Goal: Task Accomplishment & Management: Use online tool/utility

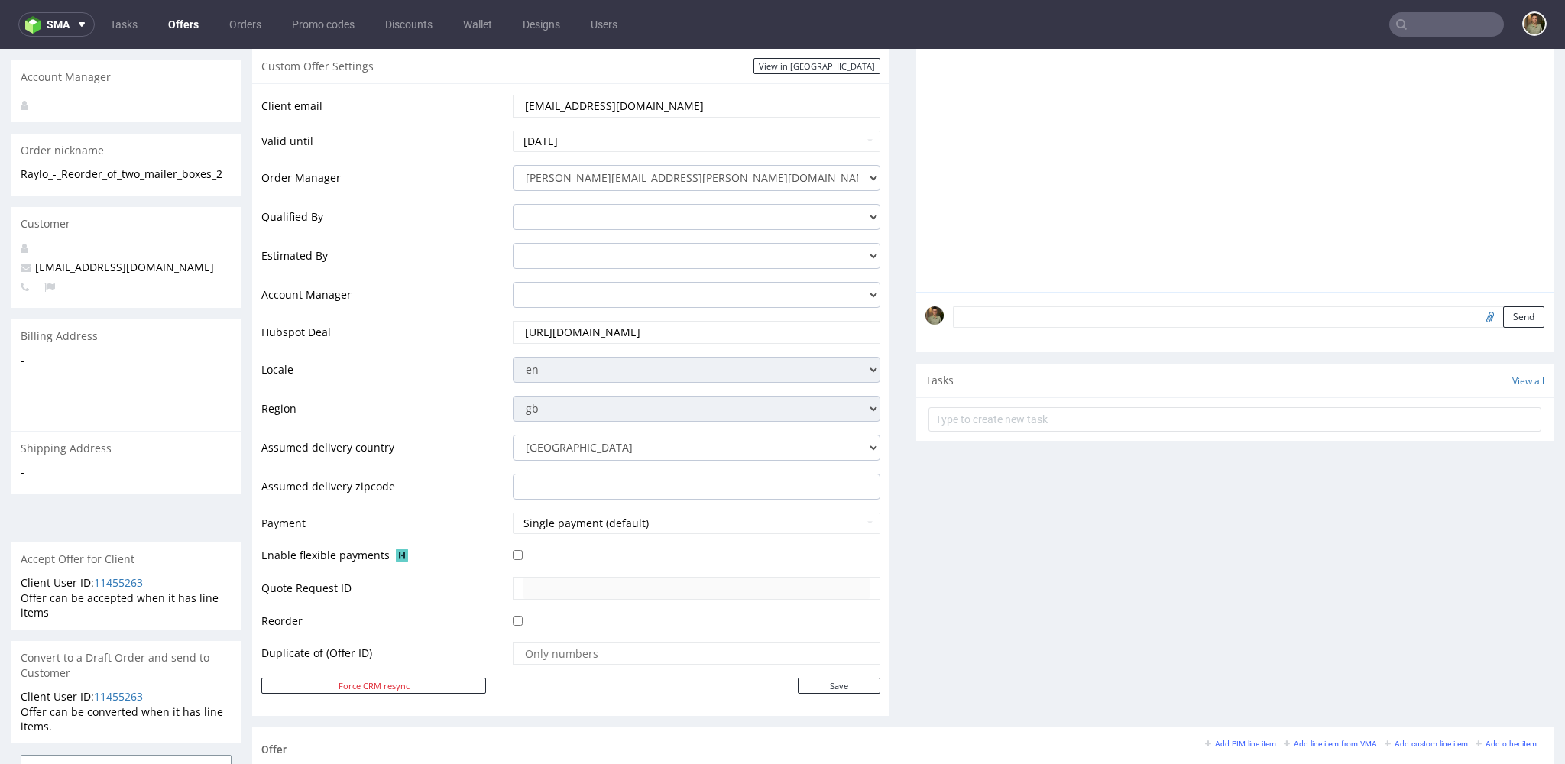
scroll to position [545, 0]
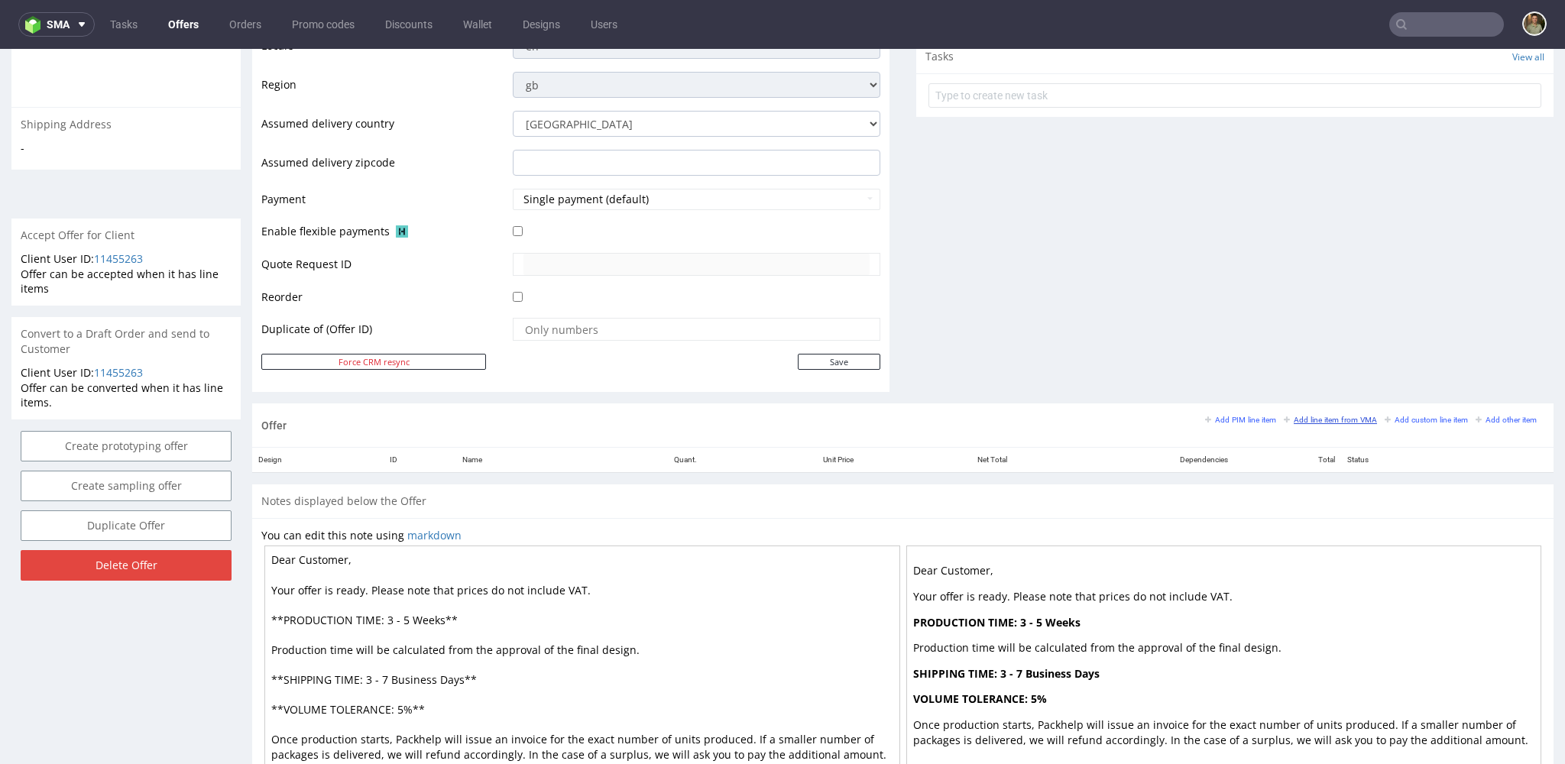
click at [1315, 420] on small "Add line item from VMA" at bounding box center [1330, 420] width 93 height 8
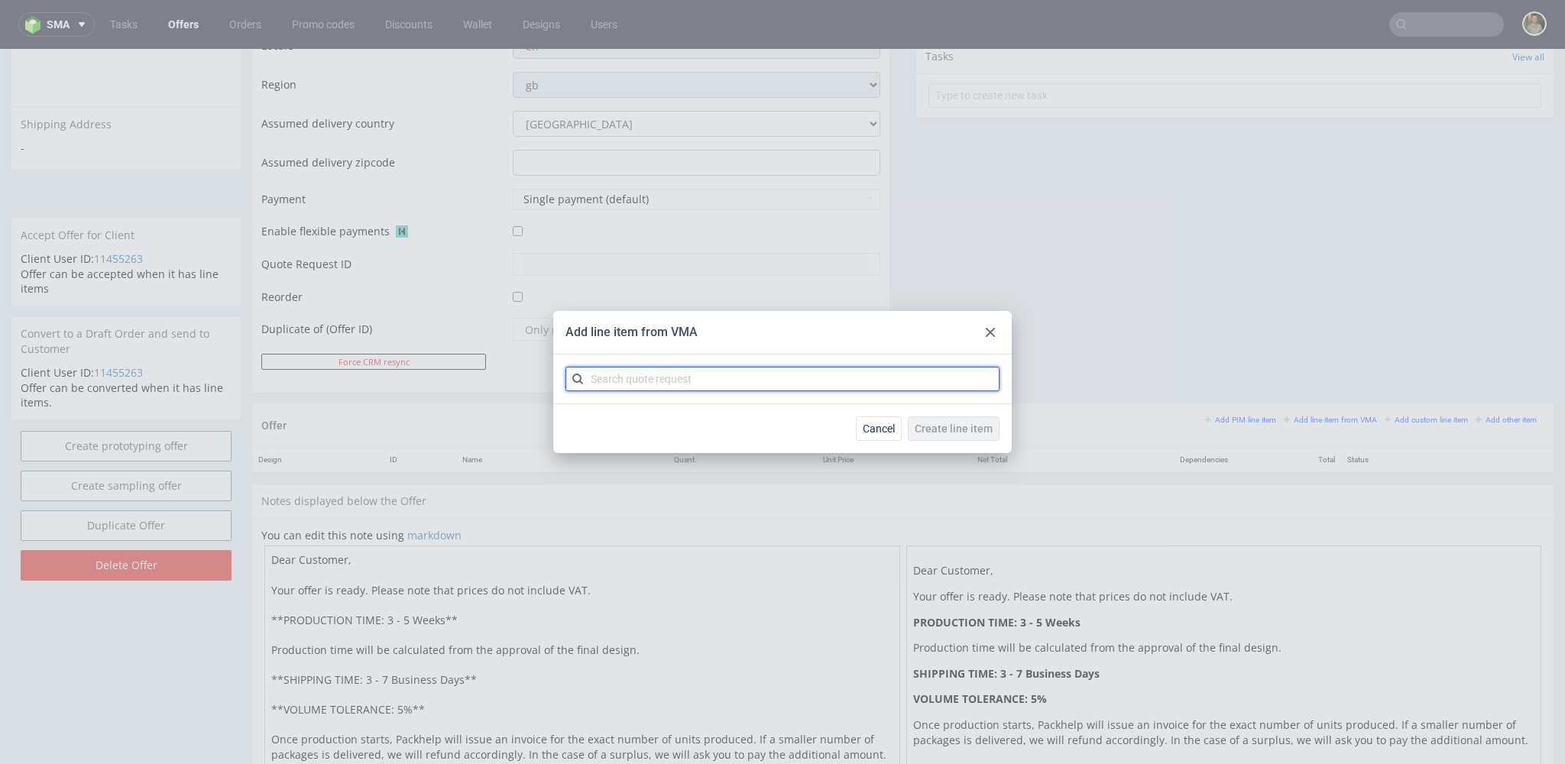
click at [738, 378] on input "text" at bounding box center [783, 379] width 434 height 24
paste input "CBPL"
type input "CBPL"
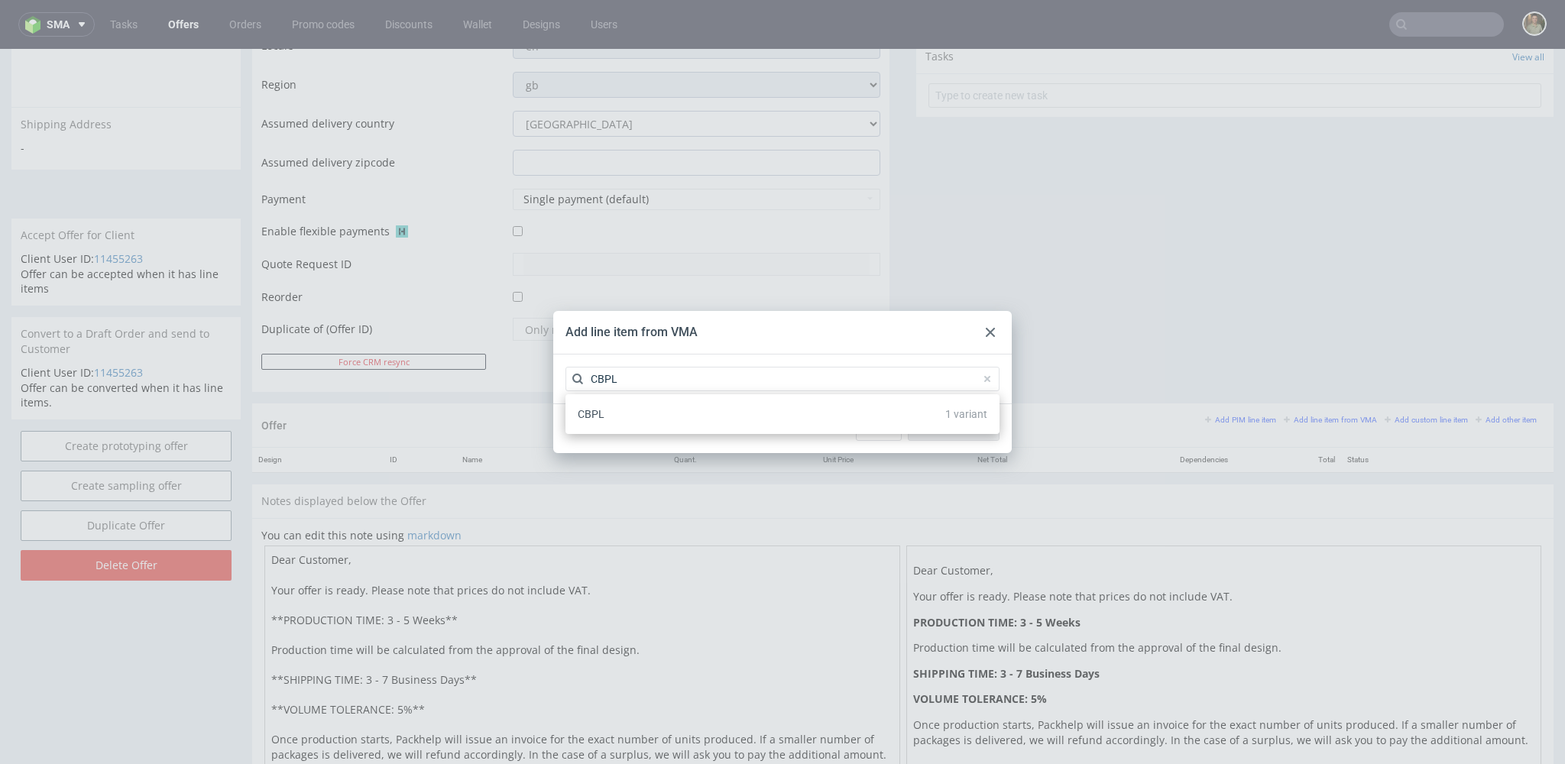
click at [684, 418] on div "CBPL 1 variant" at bounding box center [783, 414] width 422 height 28
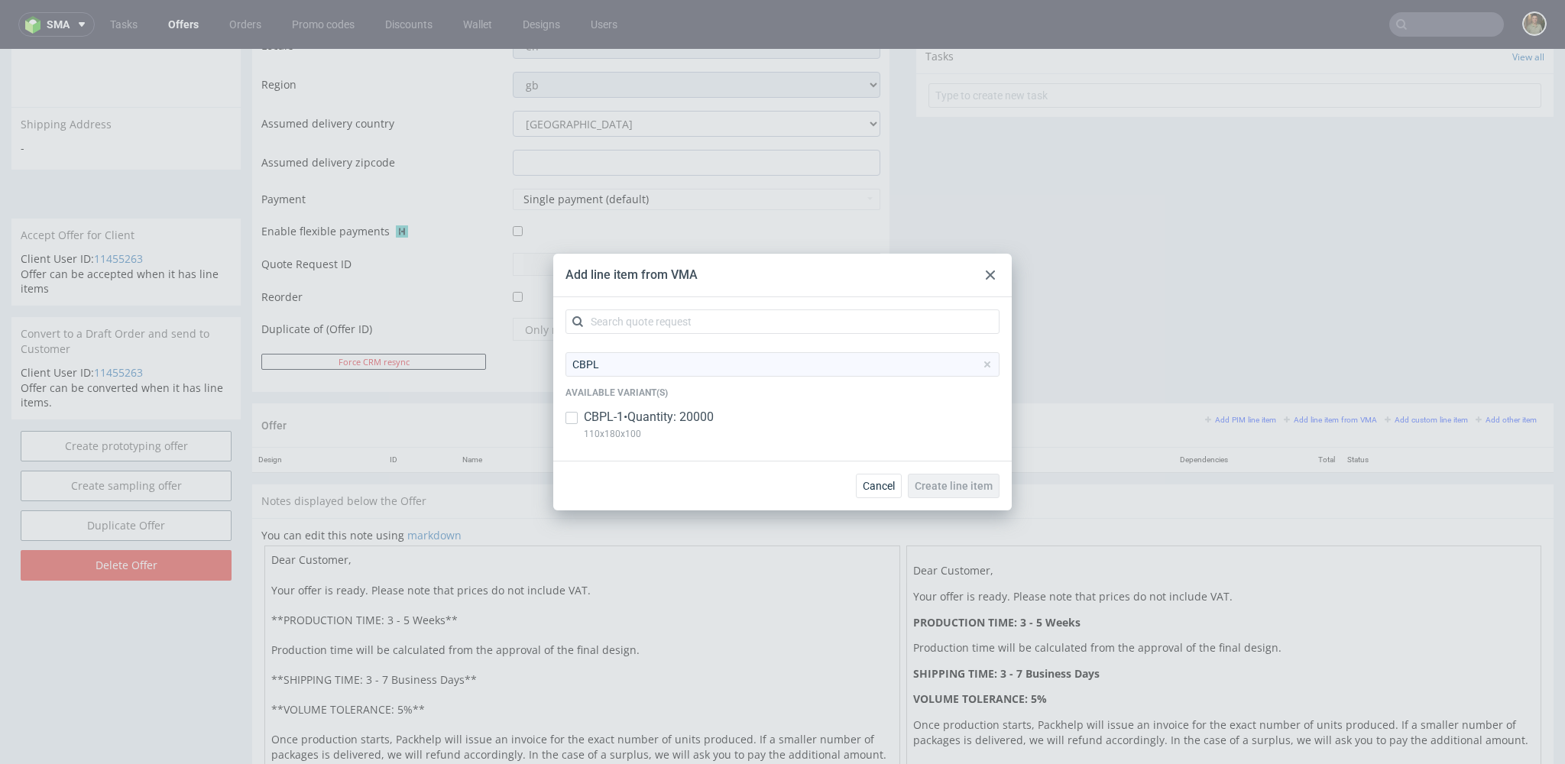
click at [648, 415] on p "CBPL-1 • Quantity: 20000" at bounding box center [649, 417] width 130 height 17
checkbox input "true"
click at [976, 488] on span "Create line item" at bounding box center [954, 486] width 78 height 11
click at [1246, 323] on div "Add line item from VMA CBPL Available variant(s) CBPL-1 • Quantity: 20000 110x1…" at bounding box center [782, 382] width 1565 height 764
click at [965, 491] on span "Create line item" at bounding box center [954, 486] width 78 height 11
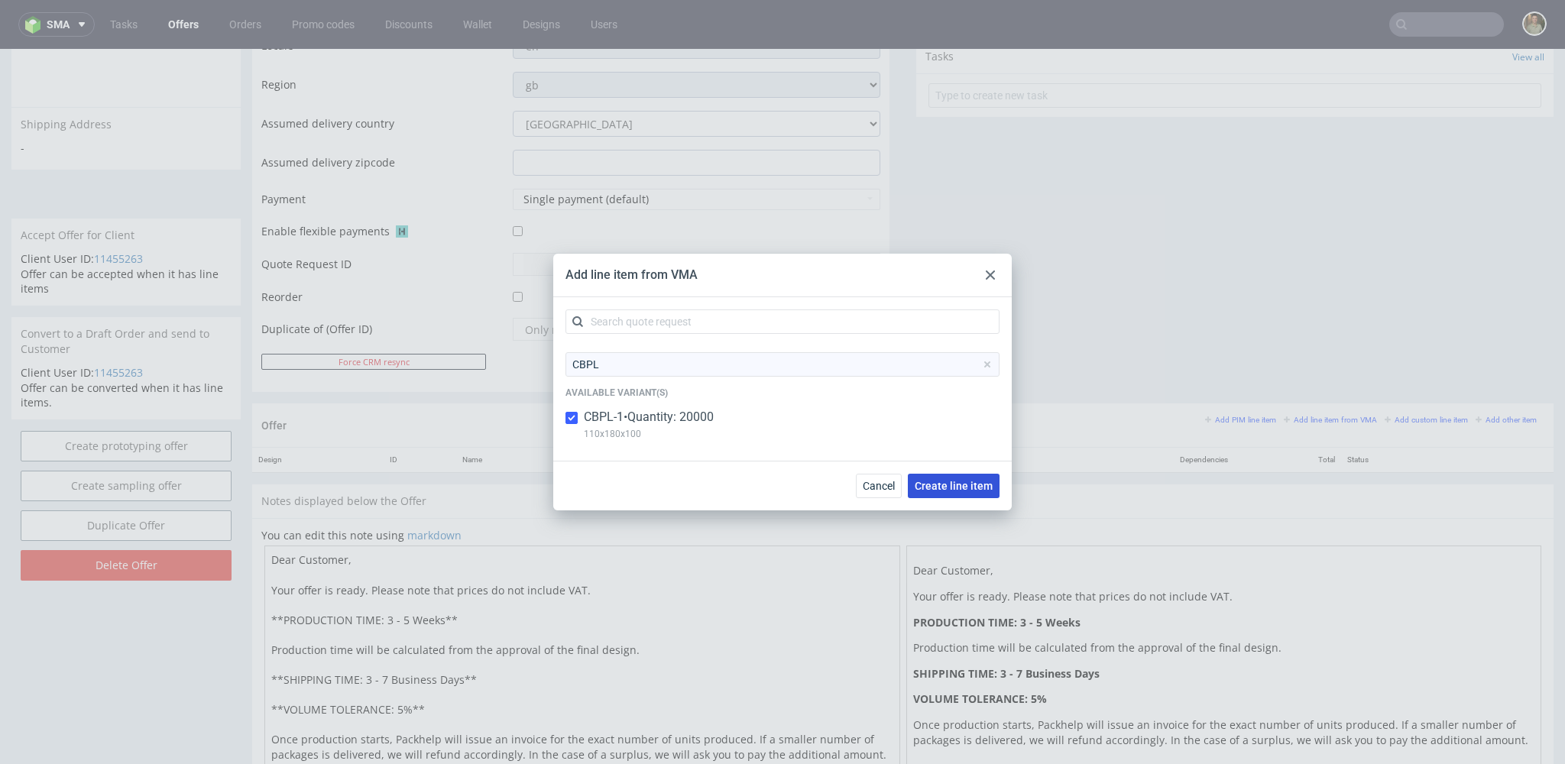
click at [939, 484] on span "Create line item" at bounding box center [954, 486] width 78 height 11
click at [939, 489] on span "Create line item" at bounding box center [954, 486] width 78 height 11
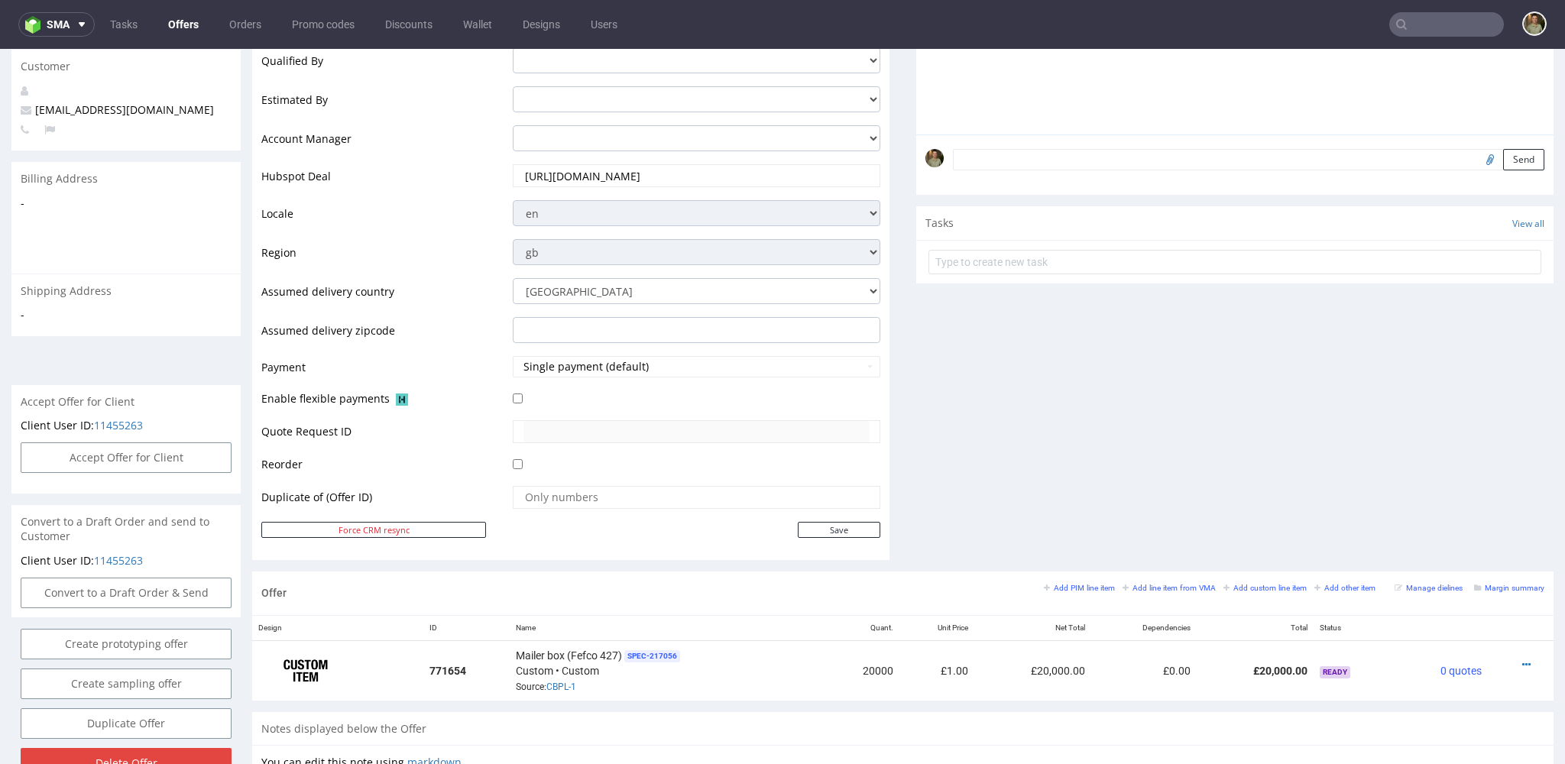
scroll to position [599, 0]
